Goal: Find specific page/section: Find specific page/section

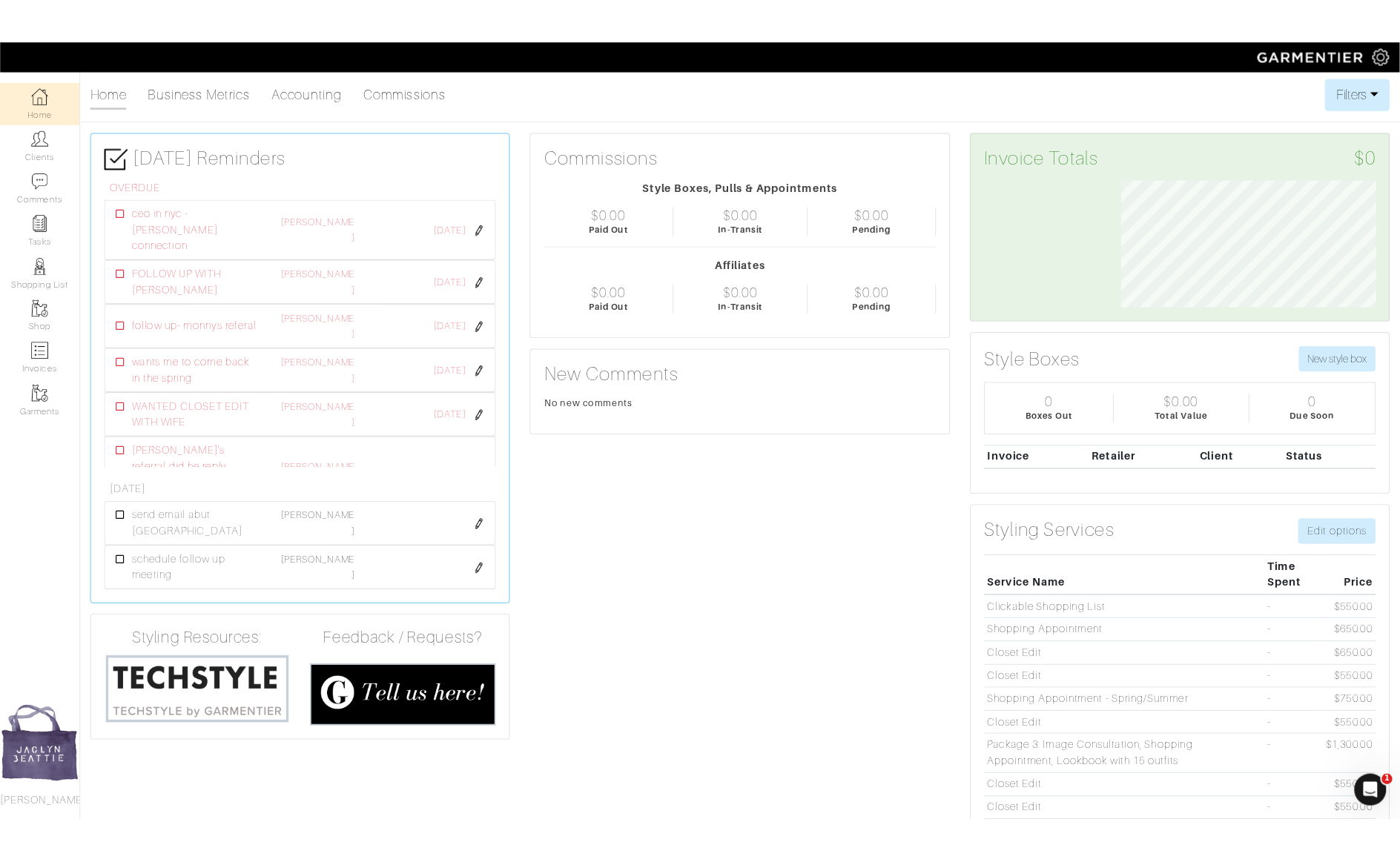
scroll to position [741450, 741027]
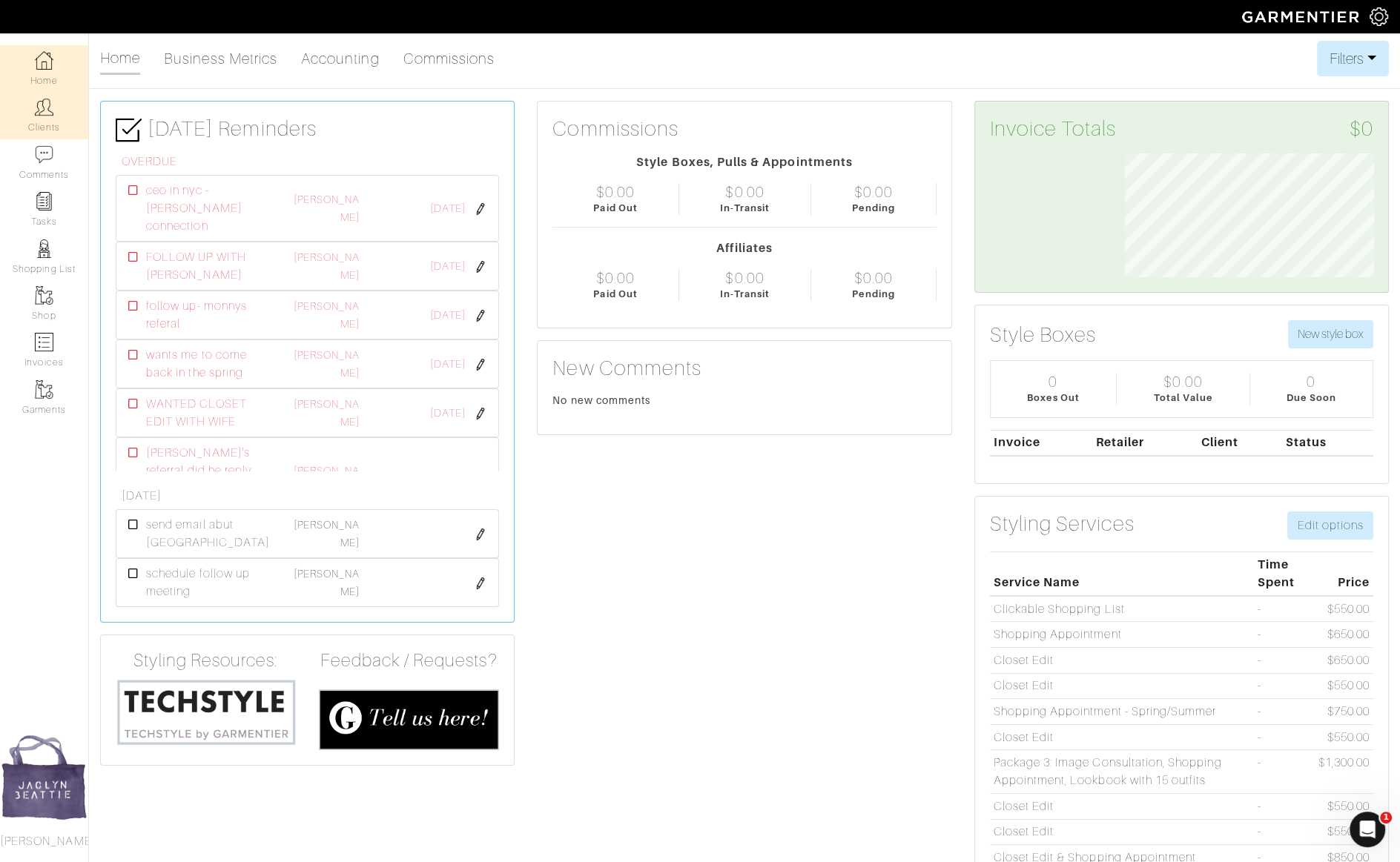
click at [32, 117] on link "Clients" at bounding box center [44, 115] width 88 height 47
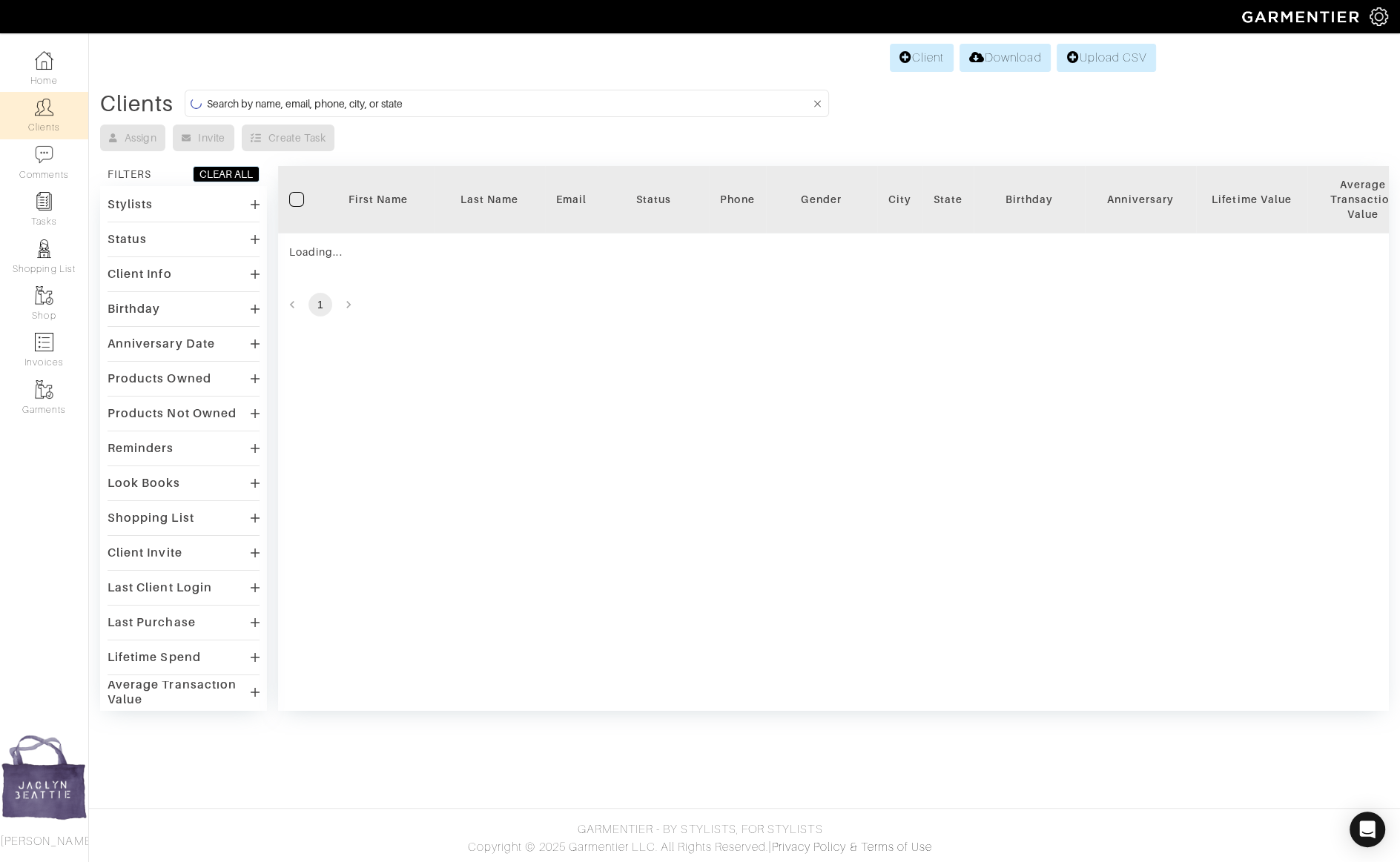
click at [238, 97] on input at bounding box center [508, 103] width 604 height 18
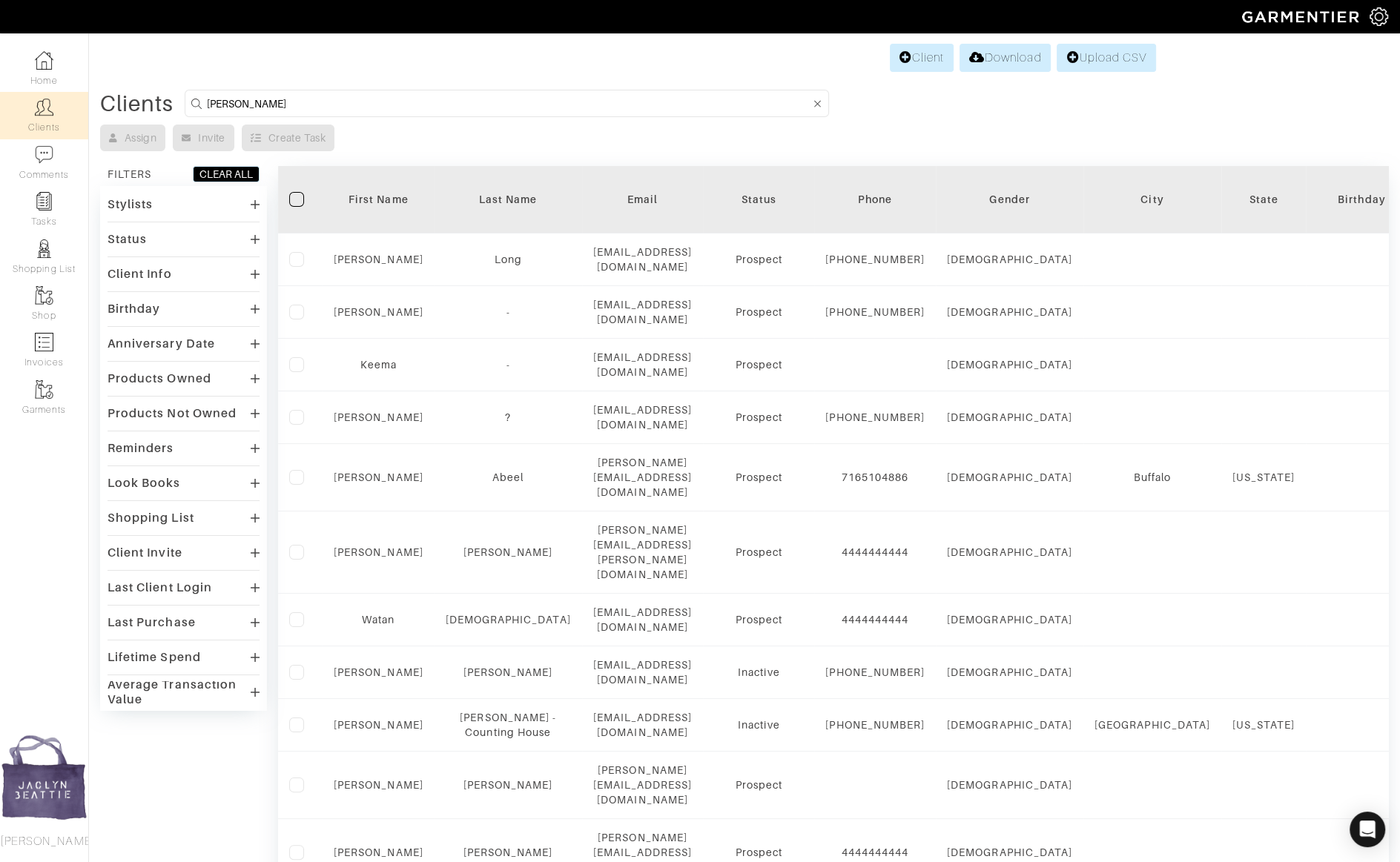
type input "[PERSON_NAME]"
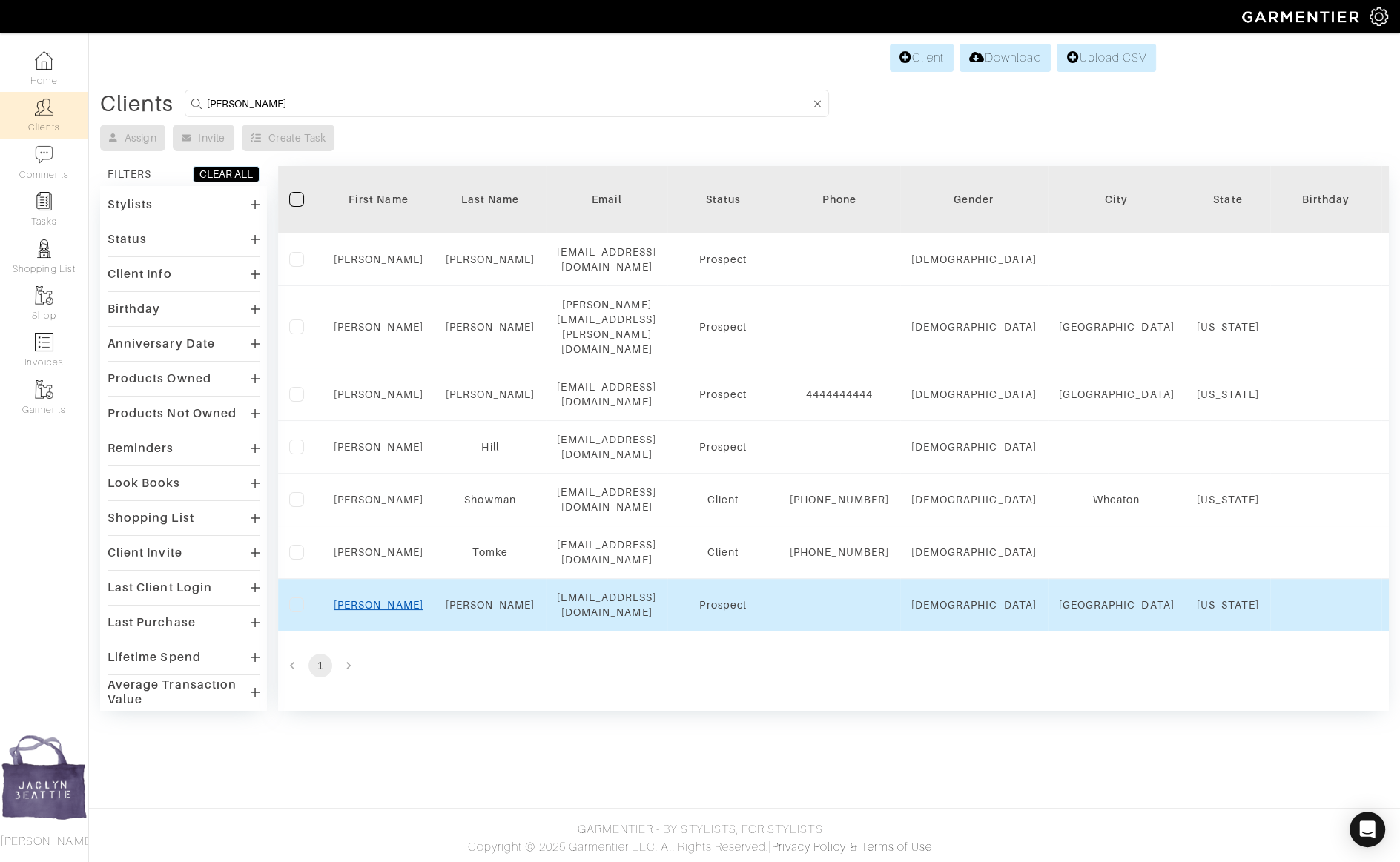
click at [386, 599] on link "[PERSON_NAME]" at bounding box center [378, 605] width 90 height 12
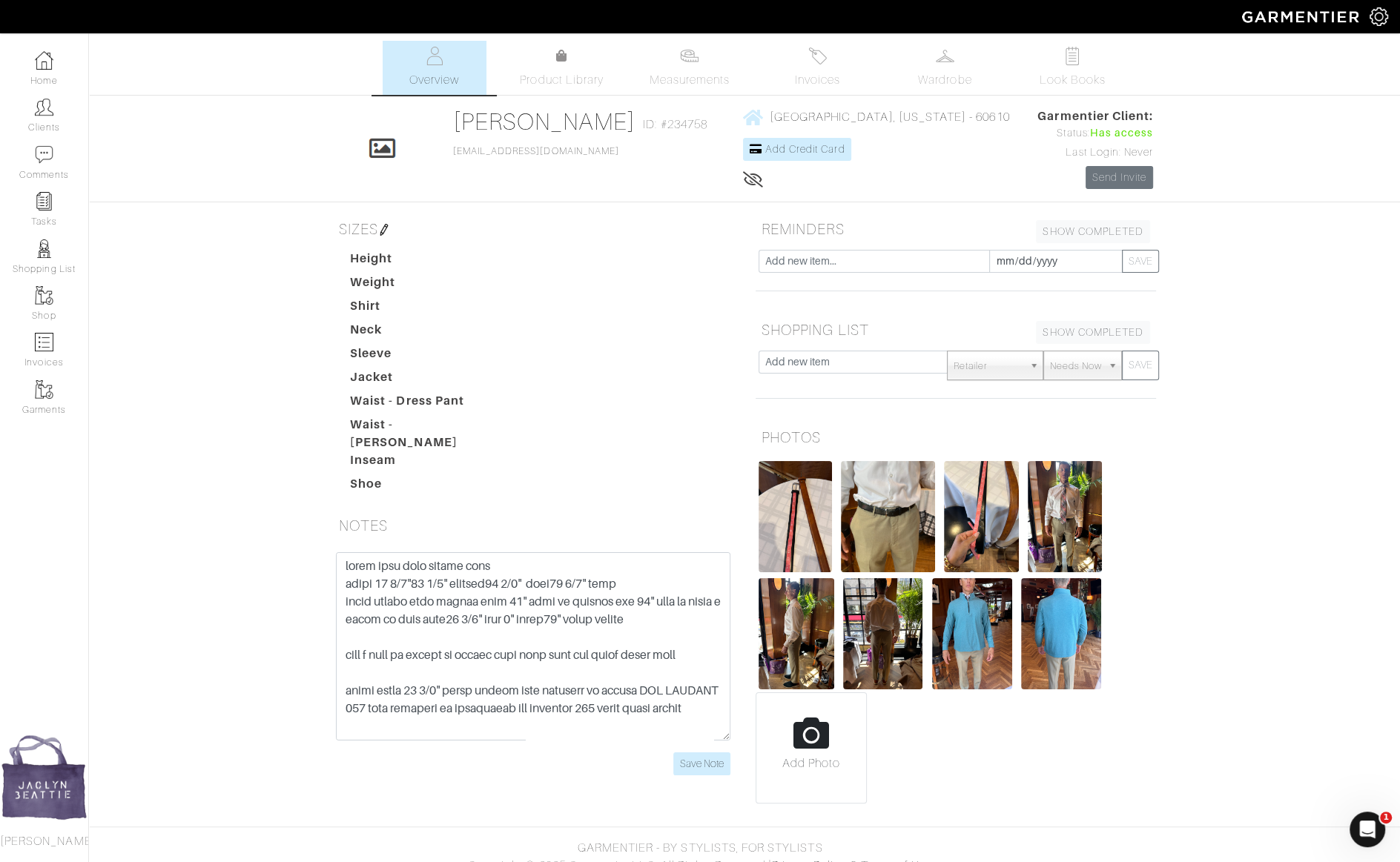
click at [708, 762] on div "Save Note" at bounding box center [533, 673] width 423 height 241
